Goal: Information Seeking & Learning: Learn about a topic

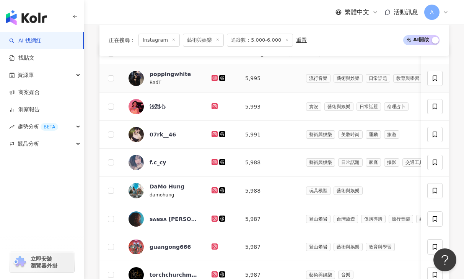
click at [214, 76] on icon at bounding box center [214, 77] width 3 height 3
click at [213, 107] on icon at bounding box center [214, 105] width 3 height 3
click at [216, 132] on icon at bounding box center [214, 133] width 3 height 3
click at [214, 163] on icon at bounding box center [214, 161] width 3 height 3
click at [214, 189] on icon at bounding box center [214, 190] width 5 height 5
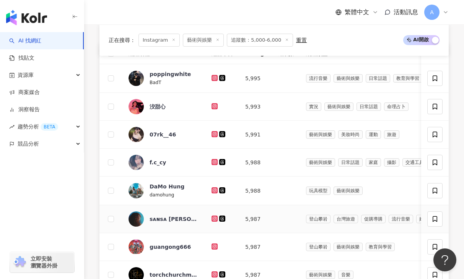
click at [214, 221] on icon at bounding box center [214, 219] width 6 height 6
click at [213, 245] on icon at bounding box center [214, 246] width 3 height 3
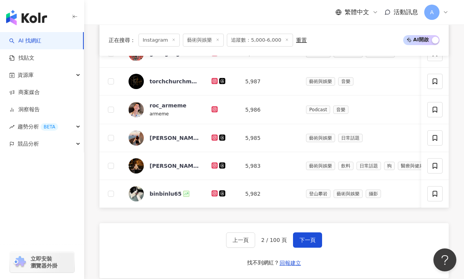
scroll to position [485, 0]
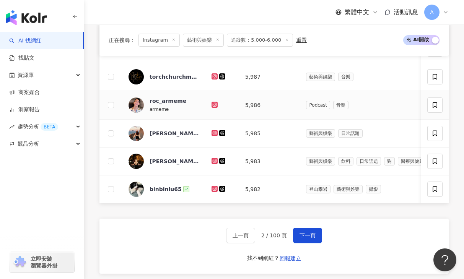
click at [214, 100] on td at bounding box center [222, 105] width 34 height 29
click at [214, 104] on icon at bounding box center [214, 104] width 1 height 1
click at [212, 131] on icon at bounding box center [214, 133] width 6 height 6
click at [215, 161] on icon at bounding box center [214, 161] width 5 height 5
click at [216, 187] on icon at bounding box center [214, 189] width 5 height 5
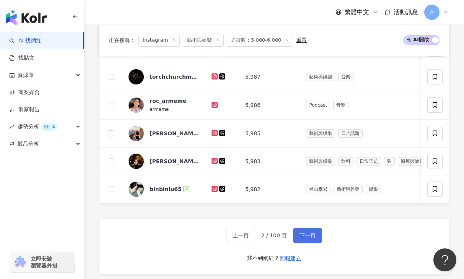
click at [310, 235] on span "下一頁" at bounding box center [307, 235] width 16 height 6
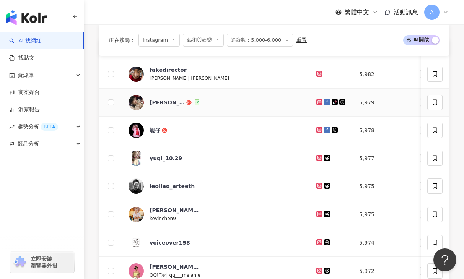
scroll to position [305, 0]
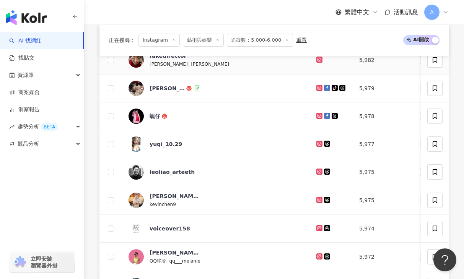
click at [316, 62] on icon at bounding box center [319, 60] width 6 height 6
click at [318, 88] on icon at bounding box center [319, 87] width 3 height 3
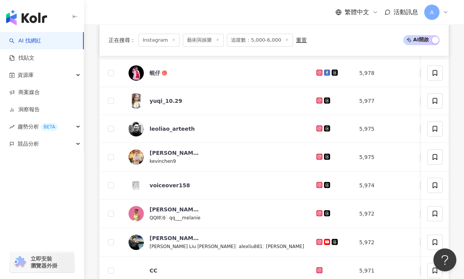
scroll to position [350, 0]
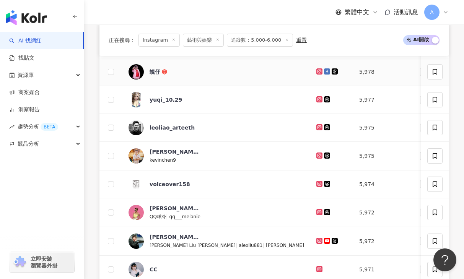
click at [316, 68] on icon at bounding box center [319, 71] width 6 height 6
click at [316, 100] on icon at bounding box center [319, 99] width 6 height 6
click at [317, 154] on icon at bounding box center [319, 155] width 5 height 5
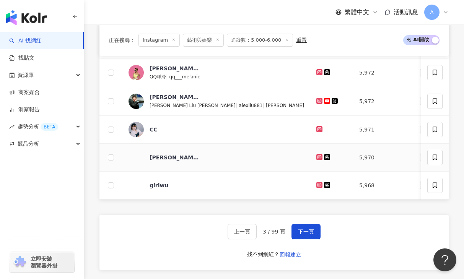
scroll to position [492, 0]
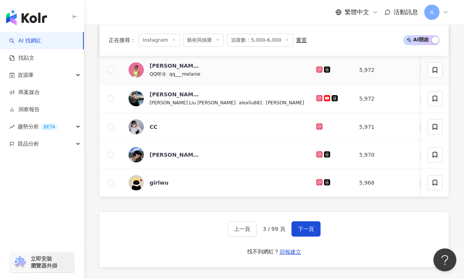
click at [318, 68] on icon at bounding box center [319, 69] width 3 height 3
click at [317, 98] on icon at bounding box center [319, 98] width 5 height 5
click at [316, 125] on g at bounding box center [319, 126] width 6 height 6
click at [317, 155] on icon at bounding box center [319, 154] width 5 height 5
click at [316, 182] on icon at bounding box center [319, 182] width 6 height 6
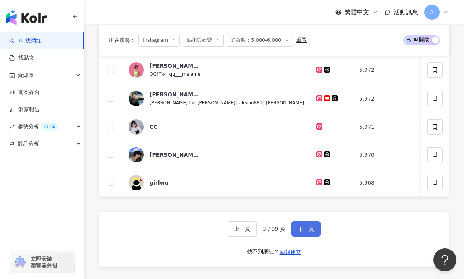
click at [308, 226] on span "下一頁" at bounding box center [306, 229] width 16 height 6
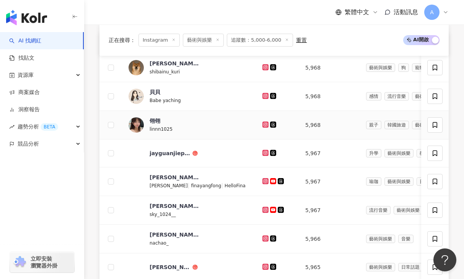
scroll to position [299, 0]
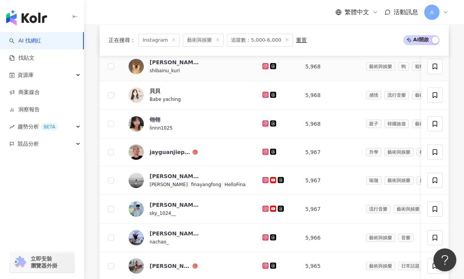
click at [264, 66] on icon at bounding box center [264, 65] width 1 height 1
click at [262, 92] on icon at bounding box center [265, 95] width 6 height 6
click at [264, 123] on icon at bounding box center [265, 123] width 3 height 3
click at [264, 150] on icon at bounding box center [265, 151] width 3 height 3
click at [264, 179] on icon at bounding box center [265, 179] width 3 height 3
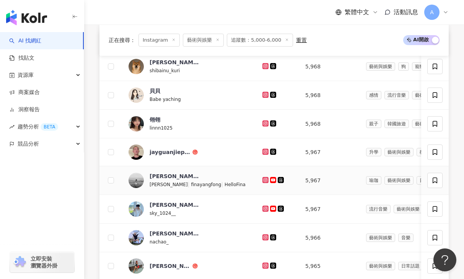
click at [263, 180] on icon at bounding box center [265, 180] width 5 height 5
click at [262, 206] on icon at bounding box center [265, 209] width 6 height 6
click at [264, 236] on icon at bounding box center [265, 236] width 3 height 3
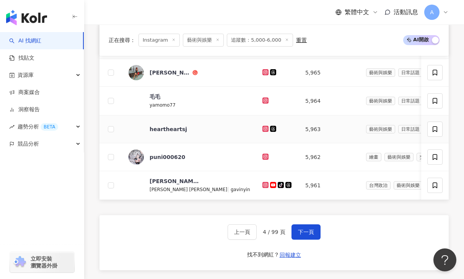
scroll to position [496, 0]
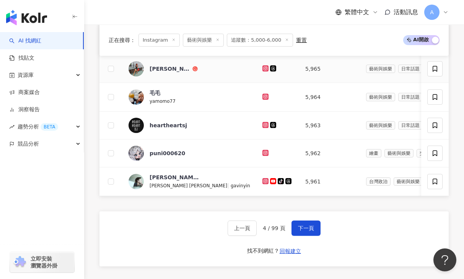
click at [264, 70] on icon at bounding box center [265, 67] width 3 height 3
click at [263, 97] on icon at bounding box center [265, 96] width 5 height 5
click at [262, 154] on icon at bounding box center [265, 153] width 6 height 6
click at [264, 180] on icon at bounding box center [265, 180] width 3 height 3
click at [300, 232] on button "下一頁" at bounding box center [305, 228] width 29 height 15
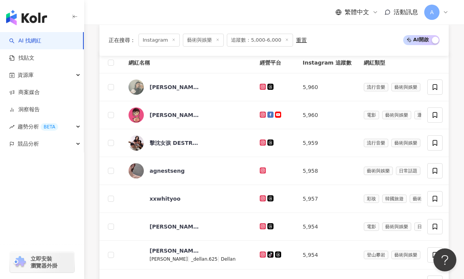
scroll to position [281, 0]
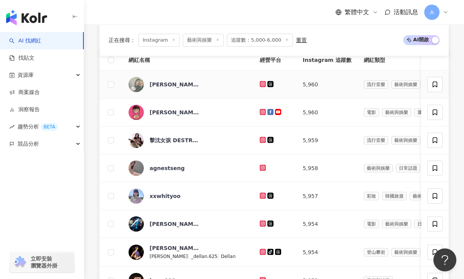
click at [260, 83] on icon at bounding box center [262, 84] width 5 height 5
click at [260, 112] on icon at bounding box center [262, 112] width 5 height 5
click at [261, 139] on icon at bounding box center [262, 139] width 3 height 3
click at [261, 169] on icon at bounding box center [262, 167] width 3 height 3
click at [259, 171] on div at bounding box center [274, 168] width 31 height 8
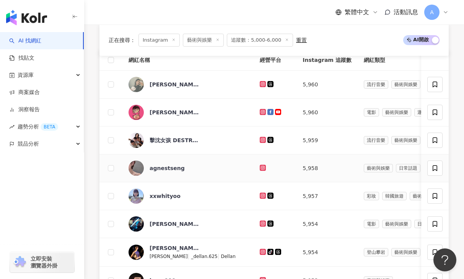
click at [259, 170] on icon at bounding box center [262, 168] width 6 height 6
click at [261, 195] on icon at bounding box center [262, 195] width 3 height 3
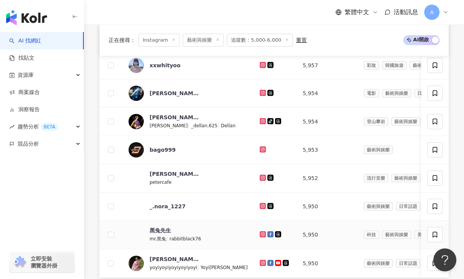
scroll to position [412, 0]
click at [260, 91] on icon at bounding box center [262, 92] width 5 height 5
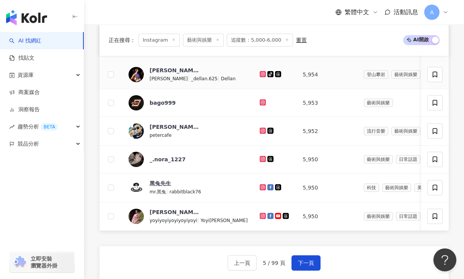
scroll to position [460, 0]
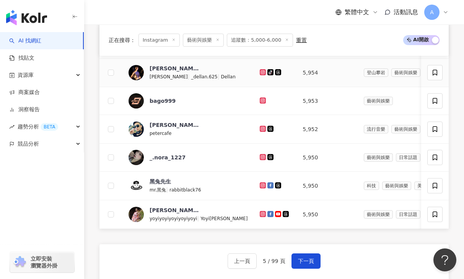
click at [262, 72] on icon at bounding box center [262, 71] width 1 height 1
click at [259, 126] on icon at bounding box center [262, 129] width 6 height 6
click at [259, 157] on icon at bounding box center [262, 157] width 6 height 6
click at [259, 130] on icon at bounding box center [262, 129] width 6 height 6
click at [260, 213] on icon at bounding box center [262, 214] width 5 height 5
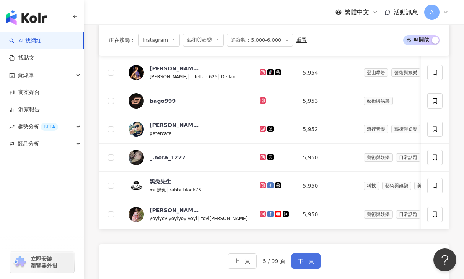
click at [307, 261] on span "下一頁" at bounding box center [306, 261] width 16 height 6
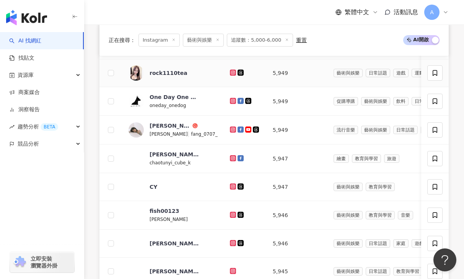
scroll to position [321, 0]
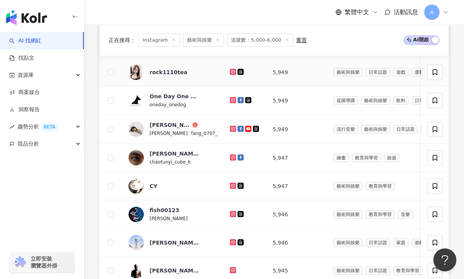
click at [230, 70] on icon at bounding box center [233, 72] width 6 height 6
click at [230, 130] on icon at bounding box center [233, 129] width 6 height 6
click at [232, 157] on icon at bounding box center [232, 157] width 1 height 1
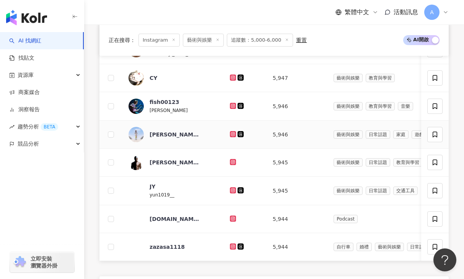
scroll to position [431, 0]
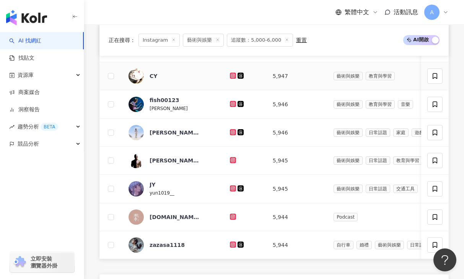
click at [232, 75] on icon at bounding box center [232, 75] width 1 height 1
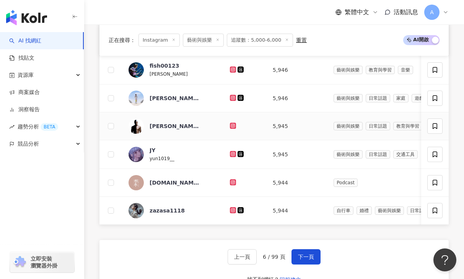
scroll to position [467, 0]
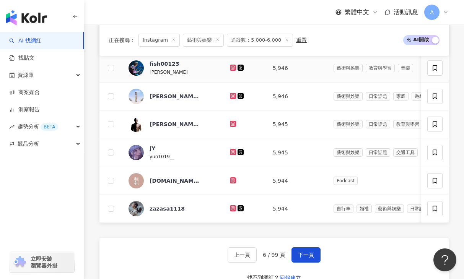
click at [230, 68] on g at bounding box center [233, 68] width 6 height 6
click at [230, 94] on g at bounding box center [233, 96] width 6 height 6
click at [230, 122] on icon at bounding box center [232, 124] width 5 height 5
click at [230, 150] on g at bounding box center [233, 152] width 6 height 6
click at [230, 156] on div at bounding box center [245, 152] width 31 height 8
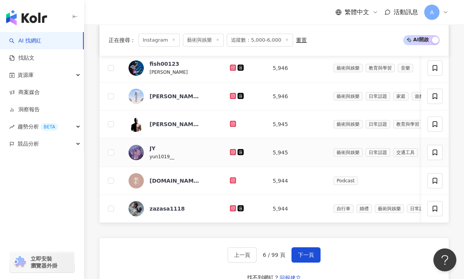
click at [230, 154] on icon at bounding box center [233, 152] width 6 height 6
click at [230, 209] on icon at bounding box center [233, 208] width 6 height 6
click at [306, 258] on button "下一頁" at bounding box center [305, 254] width 29 height 15
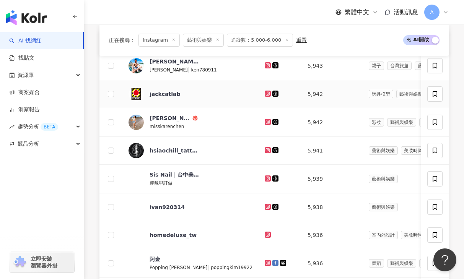
scroll to position [302, 0]
